Goal: Browse casually

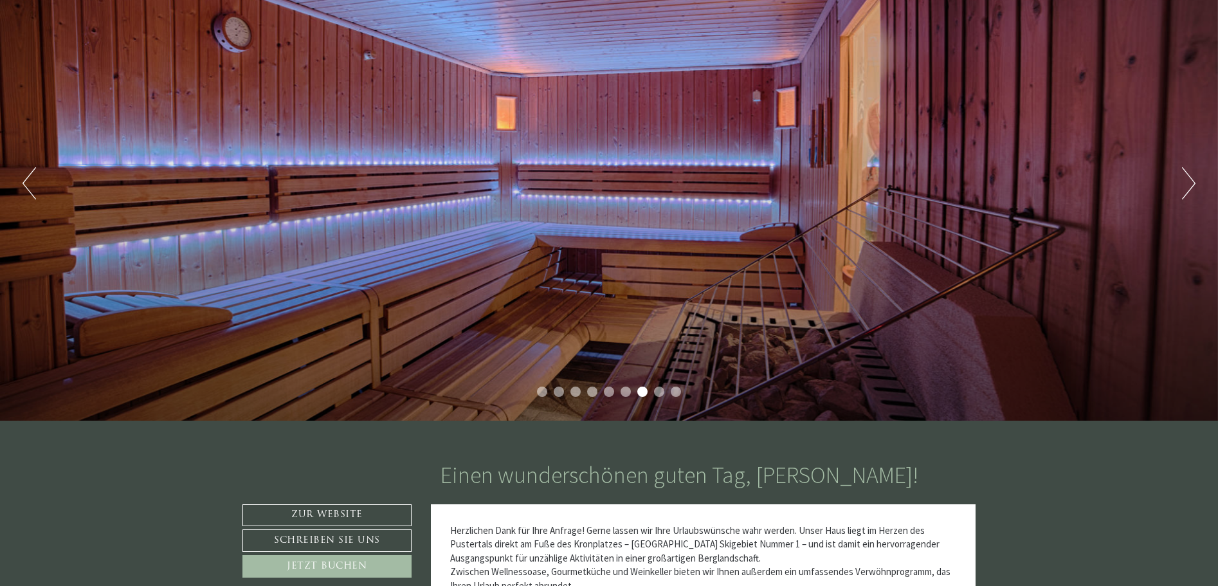
scroll to position [129, 0]
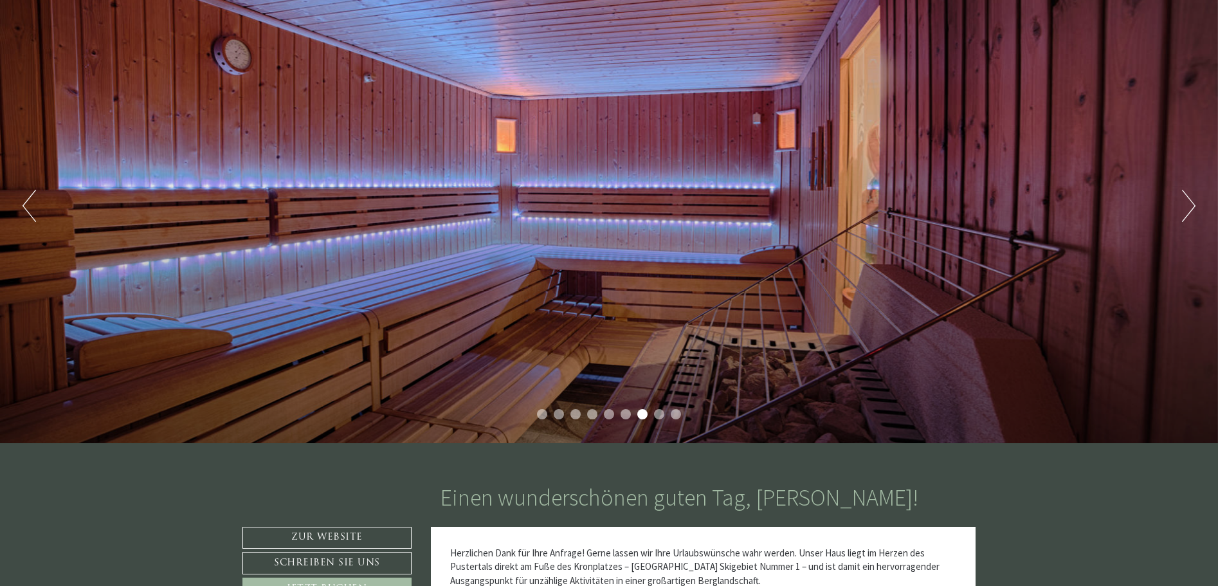
click at [1187, 202] on button "Next" at bounding box center [1188, 206] width 13 height 32
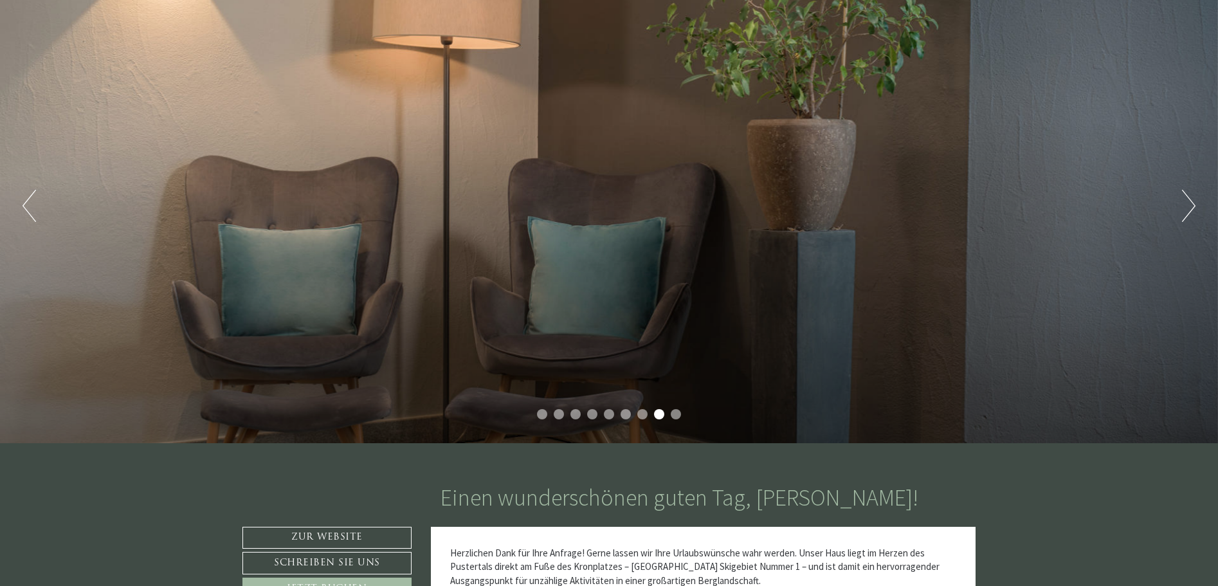
click at [1187, 202] on button "Next" at bounding box center [1188, 206] width 13 height 32
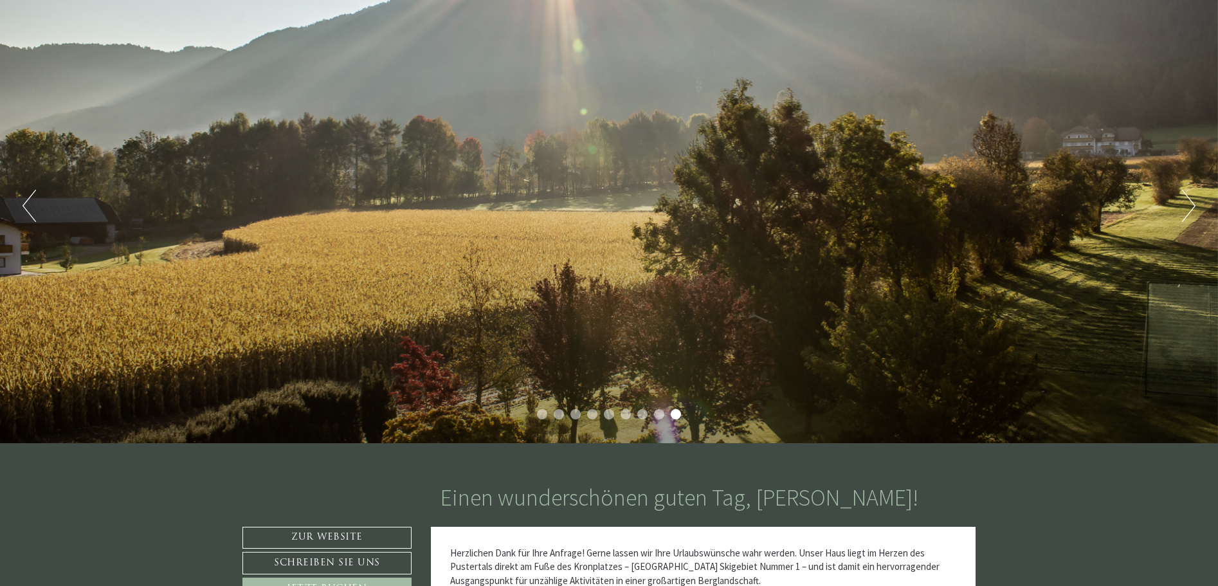
click at [1187, 202] on button "Next" at bounding box center [1188, 206] width 13 height 32
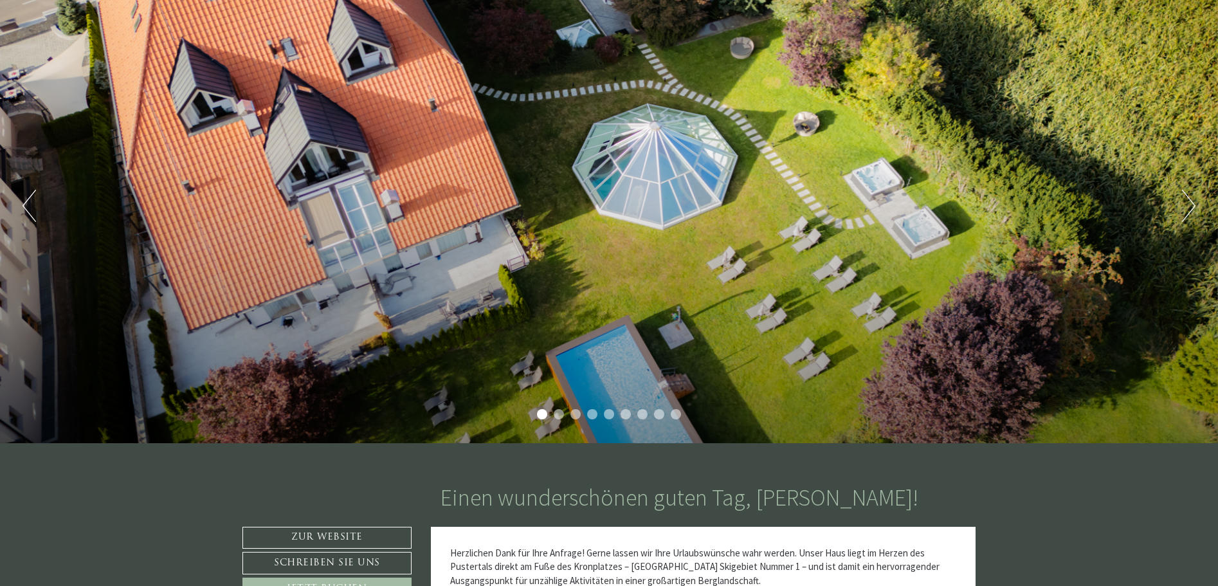
click at [1187, 202] on button "Next" at bounding box center [1188, 206] width 13 height 32
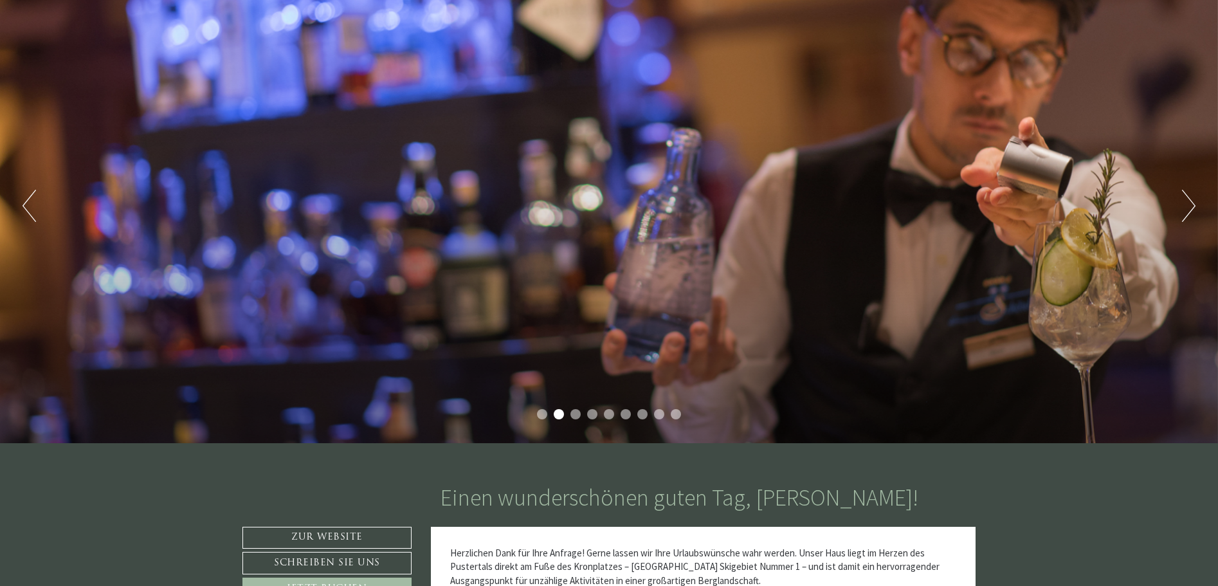
click at [1187, 202] on button "Next" at bounding box center [1188, 206] width 13 height 32
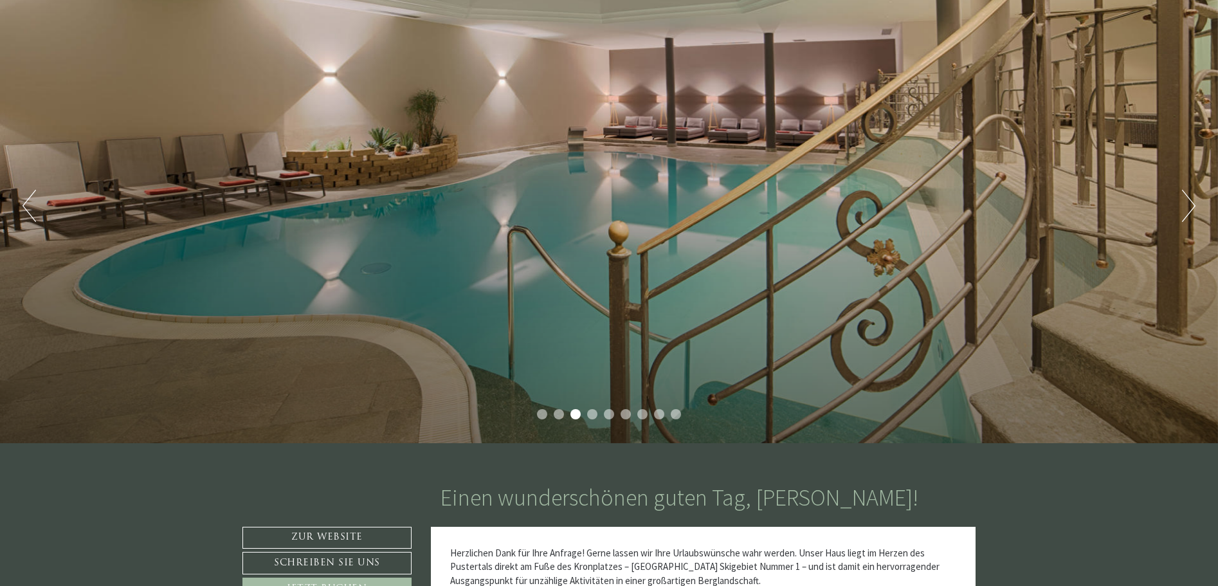
click at [1187, 202] on button "Next" at bounding box center [1188, 206] width 13 height 32
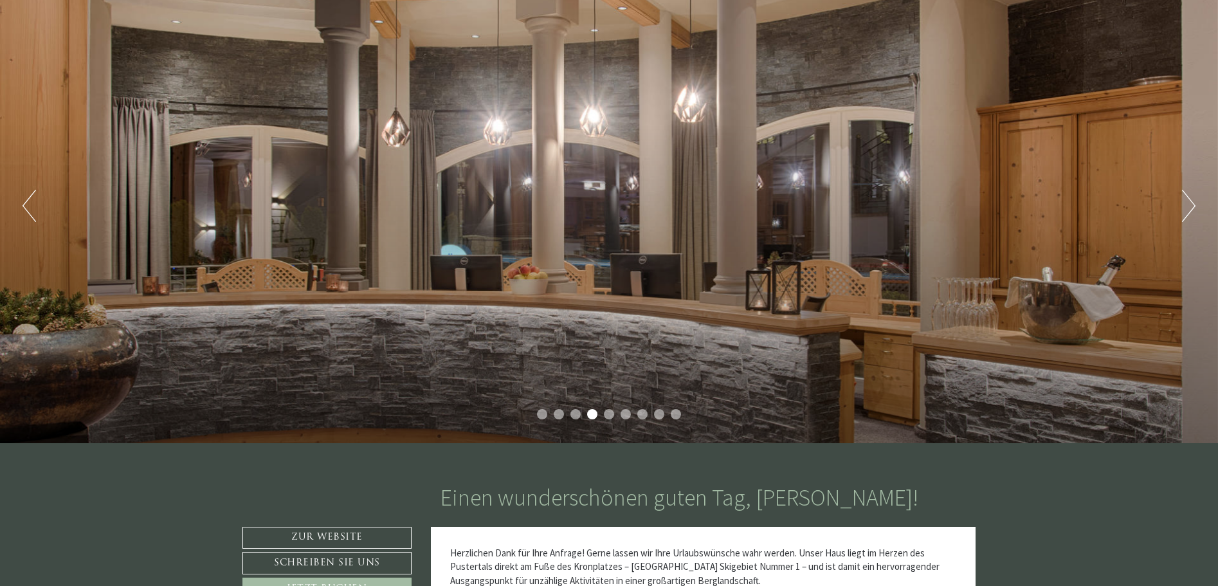
click at [1187, 202] on button "Next" at bounding box center [1188, 206] width 13 height 32
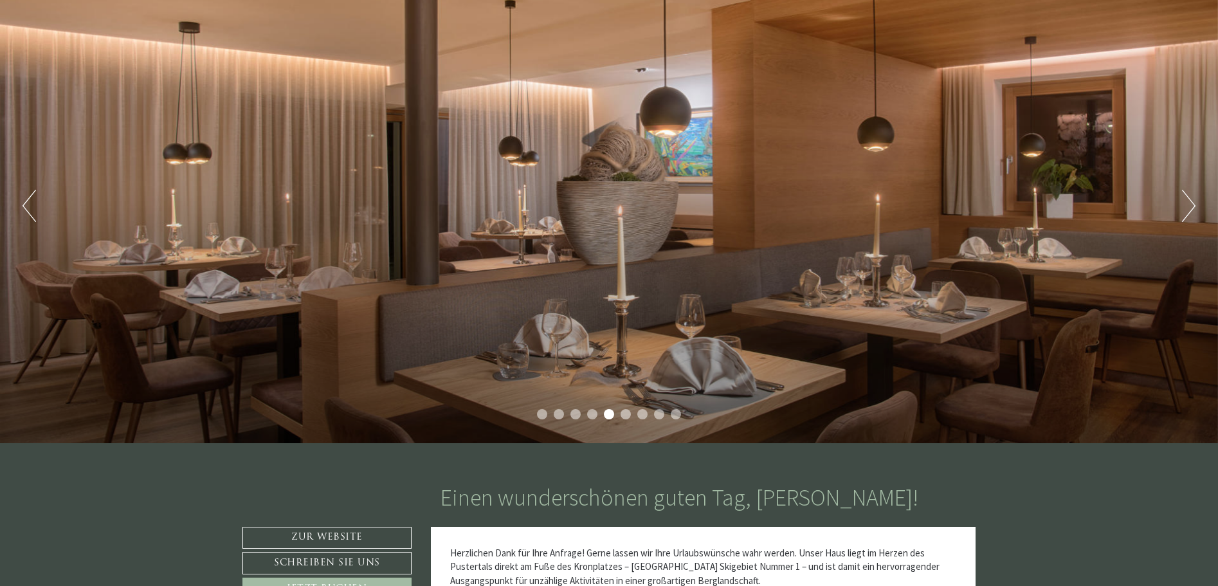
click at [1187, 202] on button "Next" at bounding box center [1188, 206] width 13 height 32
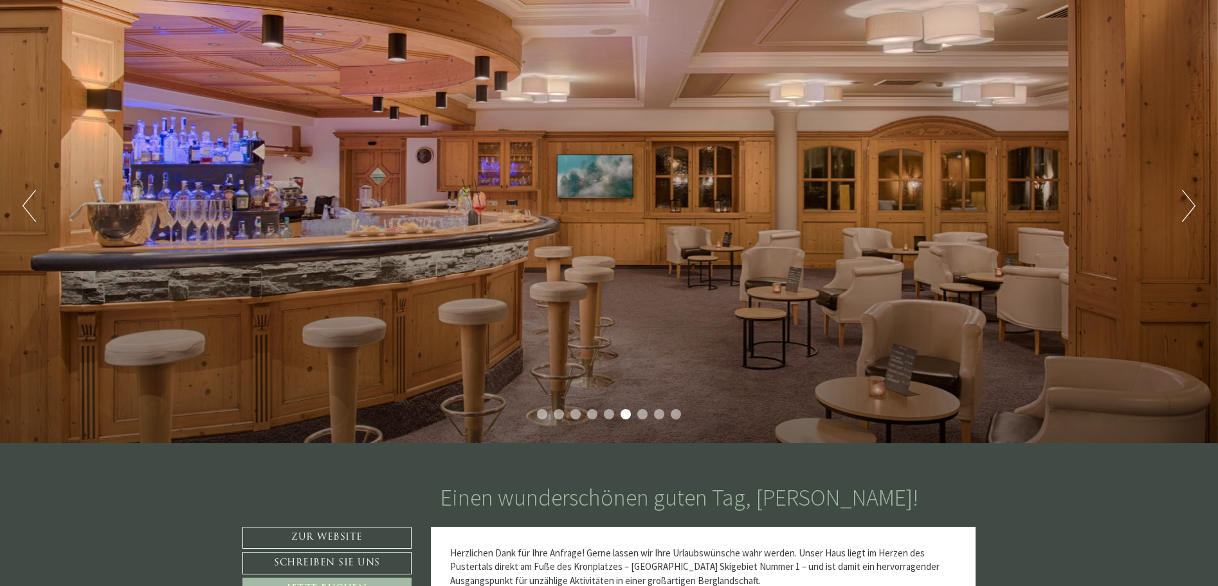
click at [1187, 202] on button "Next" at bounding box center [1188, 206] width 13 height 32
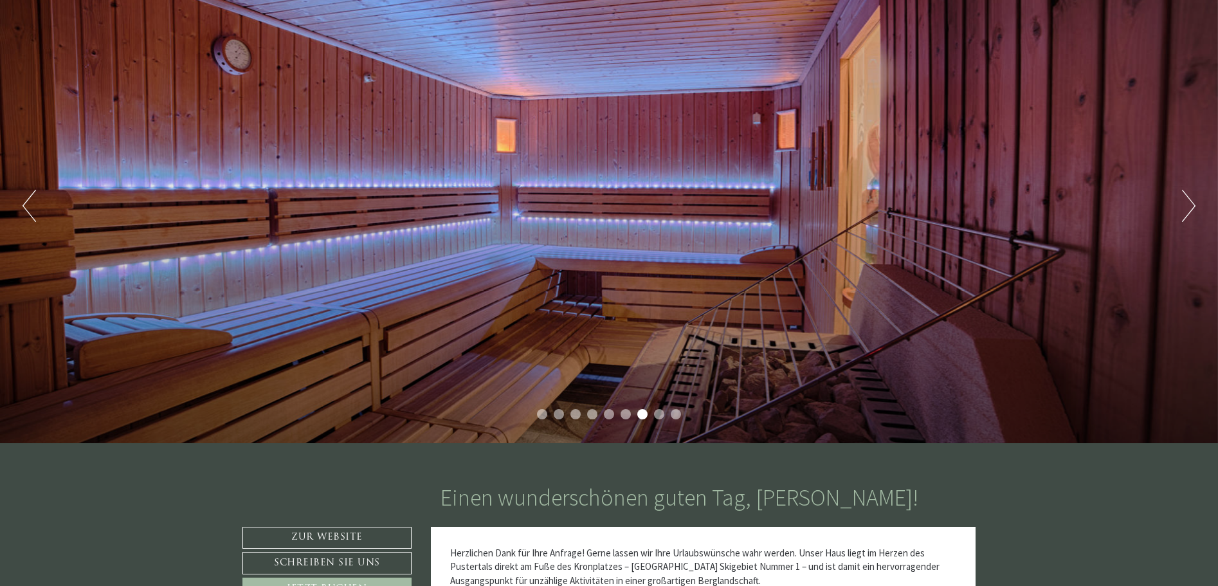
click at [1187, 202] on button "Next" at bounding box center [1188, 206] width 13 height 32
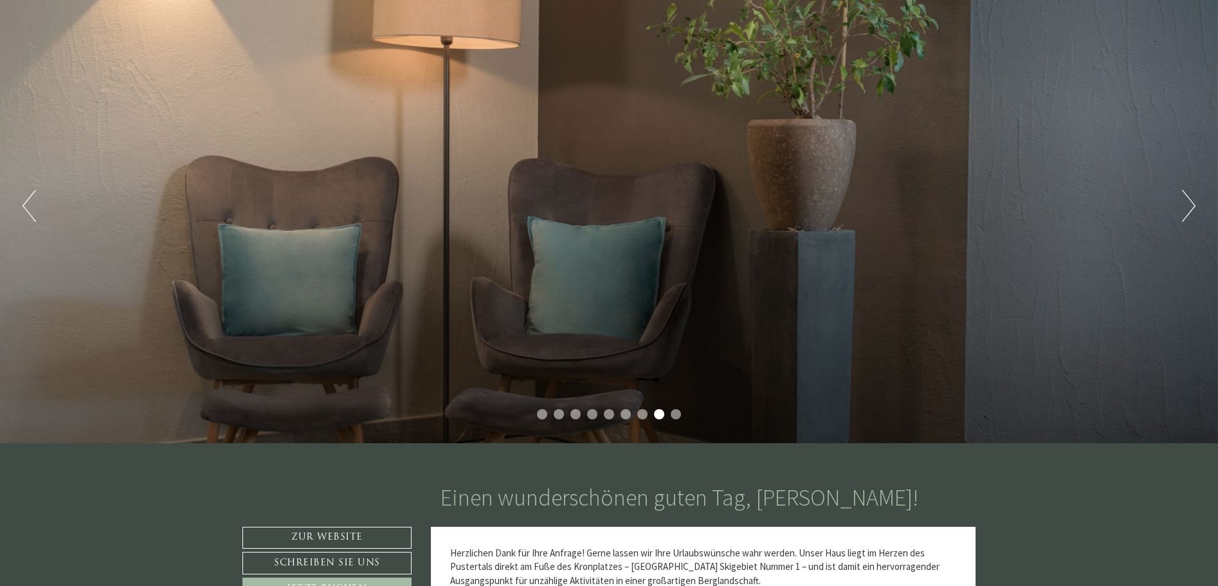
click at [1187, 202] on button "Next" at bounding box center [1188, 206] width 13 height 32
